Goal: Complete application form

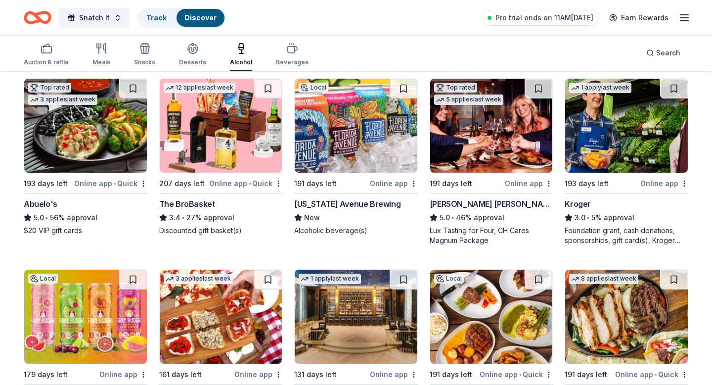
scroll to position [308, 0]
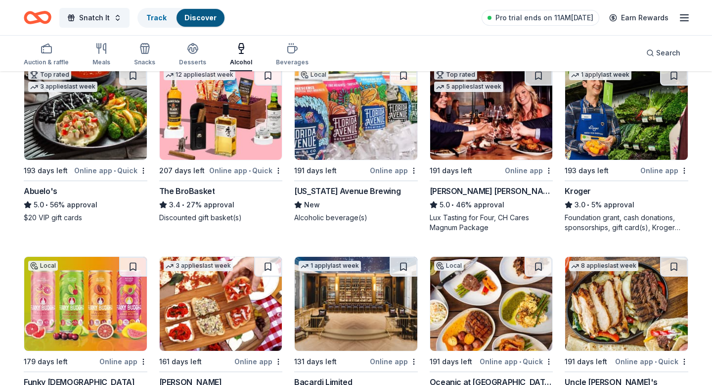
click at [470, 144] on img at bounding box center [491, 113] width 123 height 94
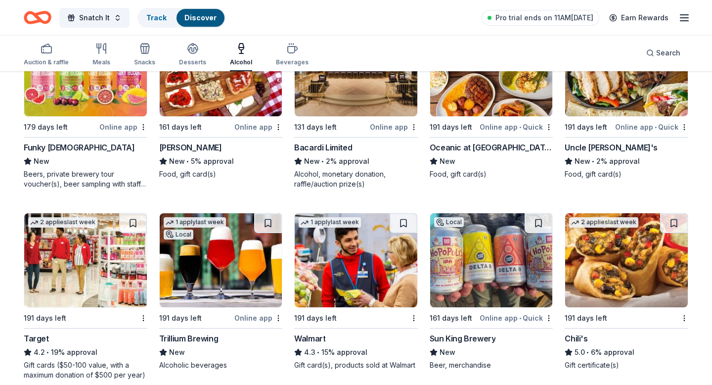
scroll to position [616, 0]
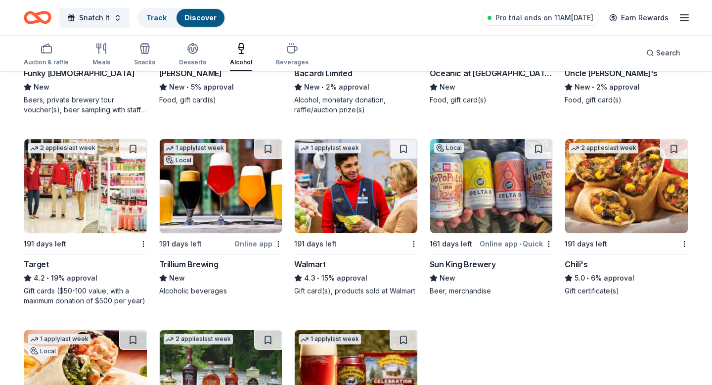
click at [324, 222] on img at bounding box center [356, 186] width 123 height 94
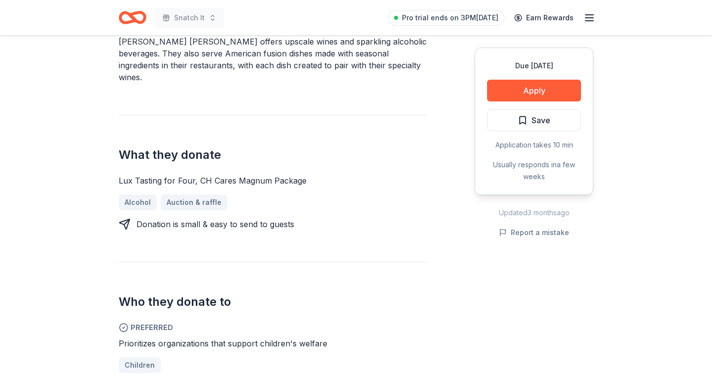
scroll to position [376, 0]
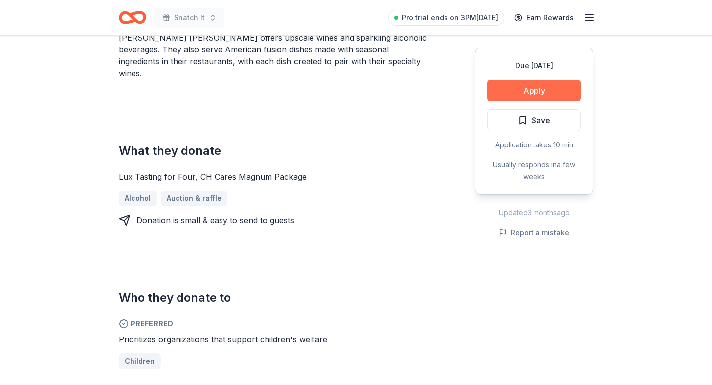
click at [554, 86] on button "Apply" at bounding box center [534, 91] width 94 height 22
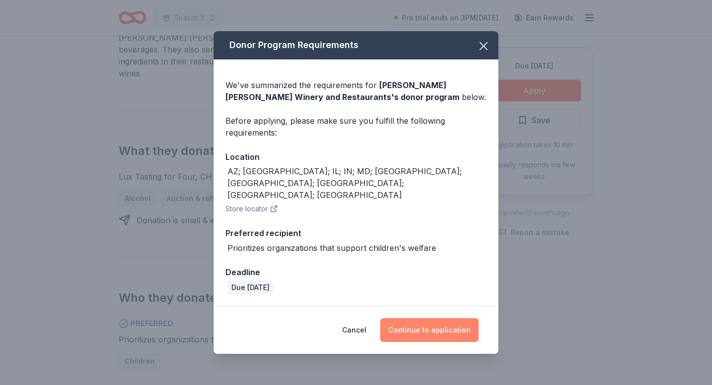
click at [418, 318] on button "Continue to application" at bounding box center [429, 330] width 98 height 24
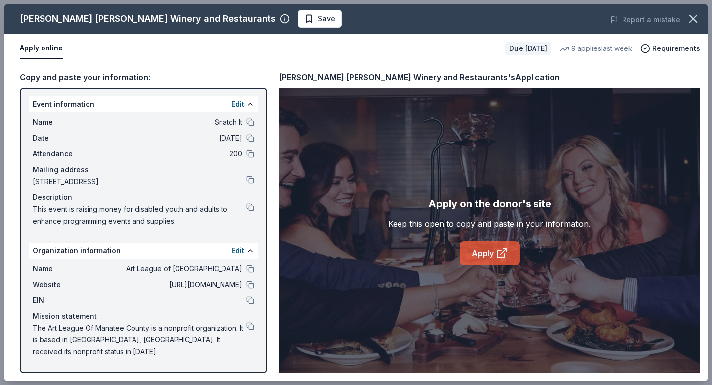
click at [494, 253] on link "Apply" at bounding box center [490, 253] width 60 height 24
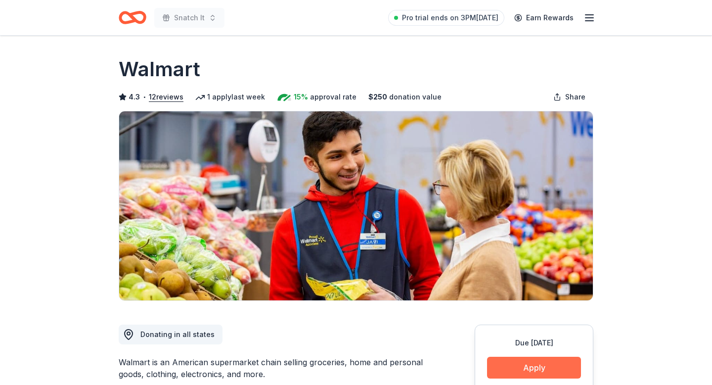
click at [547, 366] on button "Apply" at bounding box center [534, 368] width 94 height 22
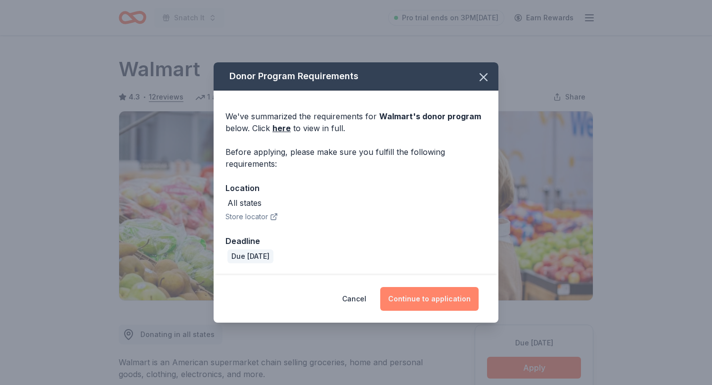
click at [431, 297] on button "Continue to application" at bounding box center [429, 299] width 98 height 24
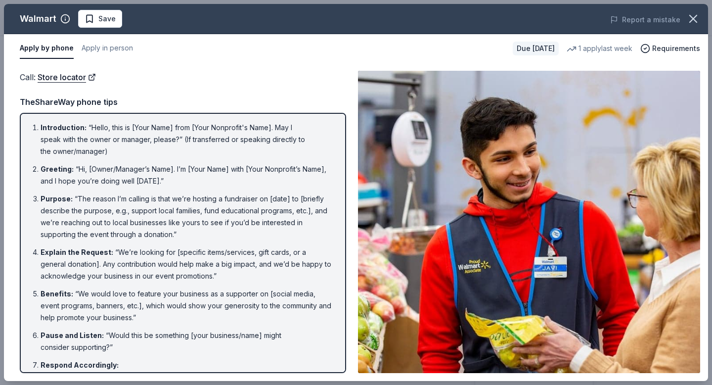
drag, startPoint x: 78, startPoint y: 196, endPoint x: 162, endPoint y: 213, distance: 85.3
click at [162, 213] on li "Purpose : “The reason I’m calling is that we’re hosting a fundraiser on [date] …" at bounding box center [186, 216] width 291 height 47
click at [81, 196] on li "Purpose : “The reason I’m calling is that we’re hosting a fundraiser on [date] …" at bounding box center [186, 216] width 291 height 47
click at [76, 196] on li "Purpose : “The reason I’m calling is that we’re hosting a fundraiser on [date] …" at bounding box center [186, 216] width 291 height 47
drag, startPoint x: 76, startPoint y: 196, endPoint x: 101, endPoint y: 200, distance: 25.0
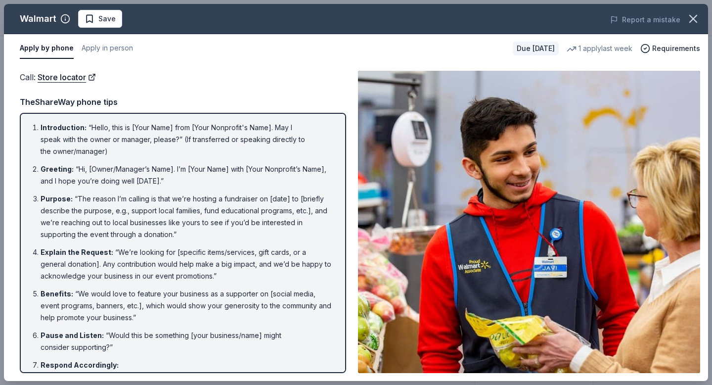
click at [101, 200] on li "Purpose : “The reason I’m calling is that we’re hosting a fundraiser on [date] …" at bounding box center [186, 216] width 291 height 47
click at [78, 262] on li "Explain the Request : “We’re looking for [specific items/services, gift cards, …" at bounding box center [186, 264] width 291 height 36
drag, startPoint x: 78, startPoint y: 262, endPoint x: 92, endPoint y: 263, distance: 14.4
click at [94, 263] on li "Explain the Request : “We’re looking for [specific items/services, gift cards, …" at bounding box center [186, 264] width 291 height 36
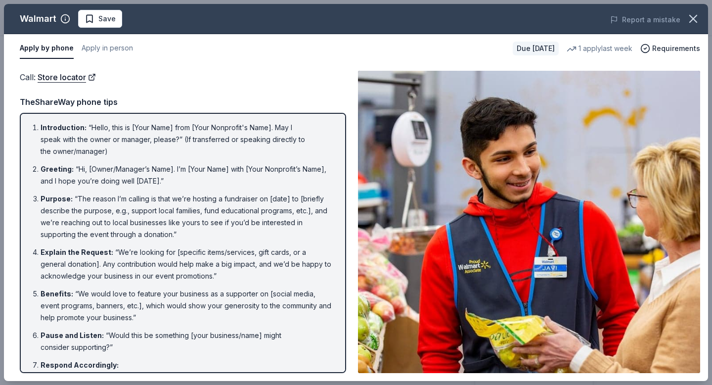
click at [75, 264] on li "Explain the Request : “We’re looking for [specific items/services, gift cards, …" at bounding box center [186, 264] width 291 height 36
drag, startPoint x: 75, startPoint y: 264, endPoint x: 90, endPoint y: 261, distance: 14.7
click at [90, 262] on li "Explain the Request : “We’re looking for [specific items/services, gift cards, …" at bounding box center [186, 264] width 291 height 36
